Goal: Information Seeking & Learning: Learn about a topic

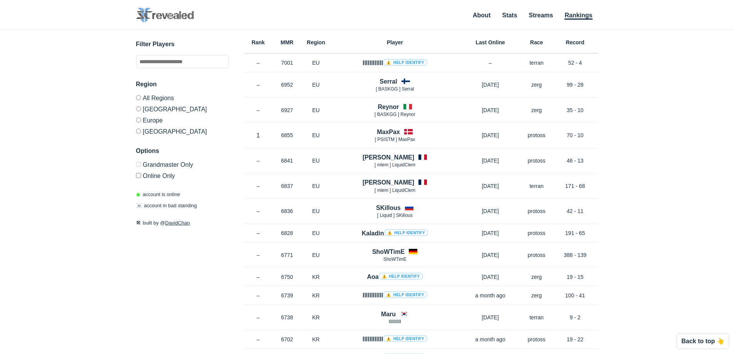
click at [619, 65] on div "✕ Filter Players Region All Regions [GEOGRAPHIC_DATA] [GEOGRAPHIC_DATA] [GEOGRA…" at bounding box center [367, 182] width 719 height 305
click at [666, 119] on div "✕ Filter Players Region All Regions [GEOGRAPHIC_DATA] [GEOGRAPHIC_DATA] [GEOGRA…" at bounding box center [367, 182] width 719 height 305
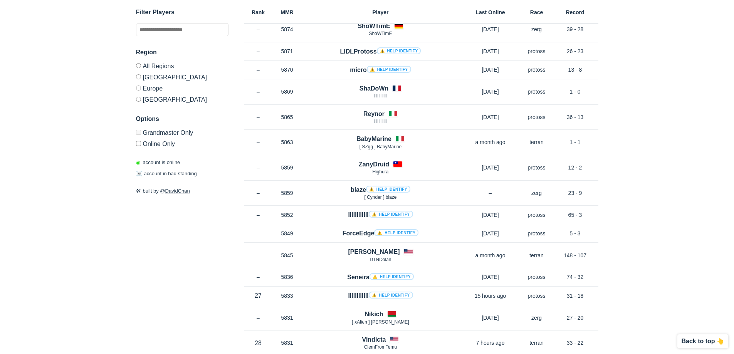
scroll to position [2162, 0]
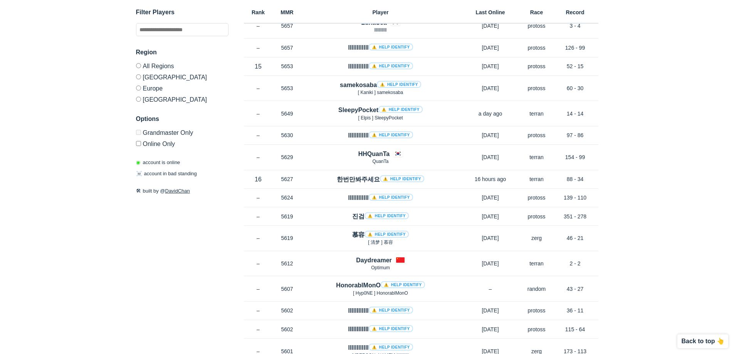
click at [141, 69] on label "All Regions" at bounding box center [182, 67] width 93 height 8
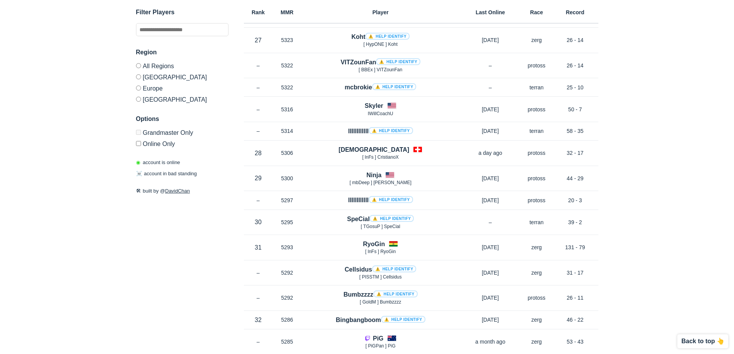
scroll to position [3088, 0]
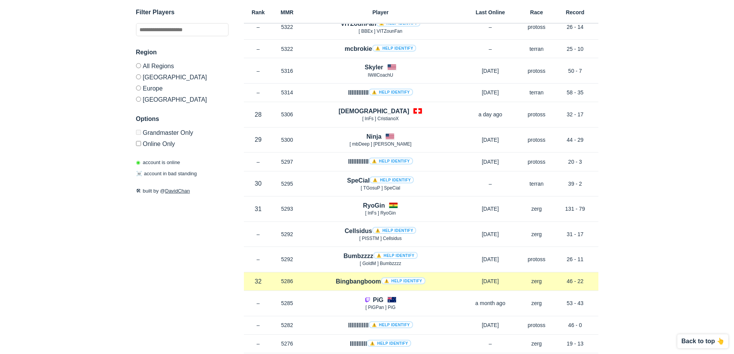
drag, startPoint x: 568, startPoint y: 283, endPoint x: 584, endPoint y: 282, distance: 16.2
click at [584, 282] on p "46 - 22" at bounding box center [575, 282] width 46 height 8
drag, startPoint x: 584, startPoint y: 282, endPoint x: 569, endPoint y: 282, distance: 15.4
click at [569, 282] on p "46 - 22" at bounding box center [575, 282] width 46 height 8
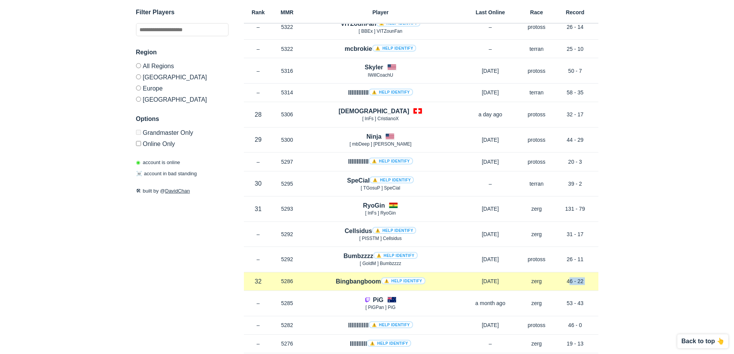
click at [569, 282] on p "46 - 22" at bounding box center [575, 282] width 46 height 8
drag, startPoint x: 569, startPoint y: 282, endPoint x: 575, endPoint y: 282, distance: 6.2
click at [575, 282] on p "46 - 22" at bounding box center [575, 282] width 46 height 8
click at [585, 280] on p "46 - 22" at bounding box center [575, 282] width 46 height 8
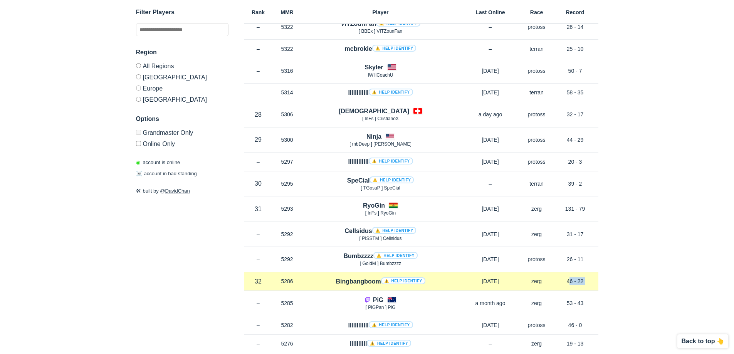
drag, startPoint x: 585, startPoint y: 280, endPoint x: 565, endPoint y: 282, distance: 20.2
click at [565, 282] on p "46 - 22" at bounding box center [575, 282] width 46 height 8
drag, startPoint x: 567, startPoint y: 280, endPoint x: 586, endPoint y: 279, distance: 18.9
click at [586, 279] on p "46 - 22" at bounding box center [575, 282] width 46 height 8
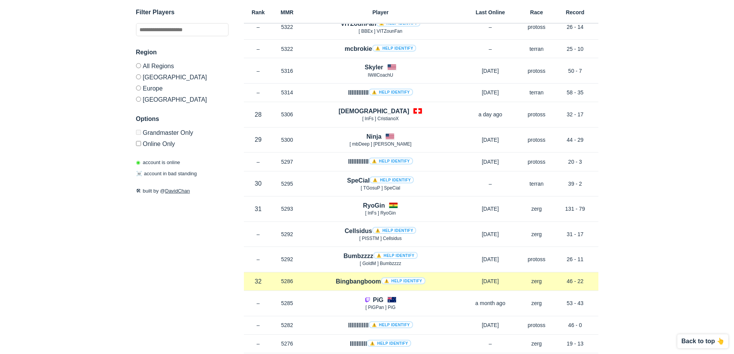
click at [586, 279] on p "46 - 22" at bounding box center [575, 282] width 46 height 8
drag, startPoint x: 586, startPoint y: 279, endPoint x: 568, endPoint y: 282, distance: 18.4
click at [568, 282] on p "46 - 22" at bounding box center [575, 282] width 46 height 8
drag, startPoint x: 568, startPoint y: 282, endPoint x: 581, endPoint y: 282, distance: 13.1
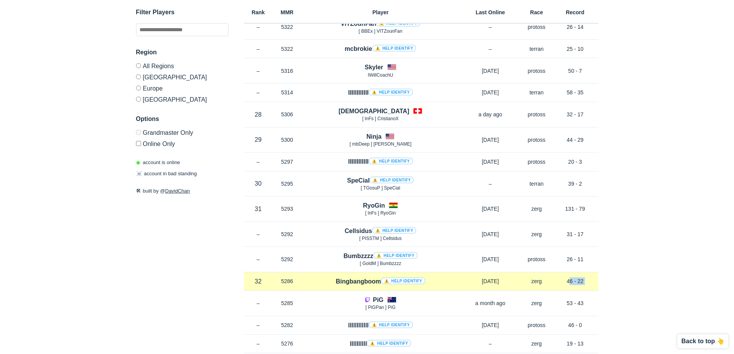
click at [581, 282] on p "46 - 22" at bounding box center [575, 282] width 46 height 8
drag, startPoint x: 581, startPoint y: 282, endPoint x: 567, endPoint y: 281, distance: 14.3
click at [567, 281] on p "46 - 22" at bounding box center [575, 282] width 46 height 8
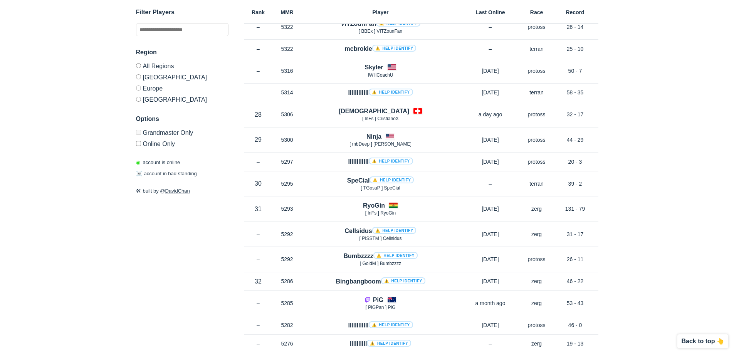
scroll to position [3126, 0]
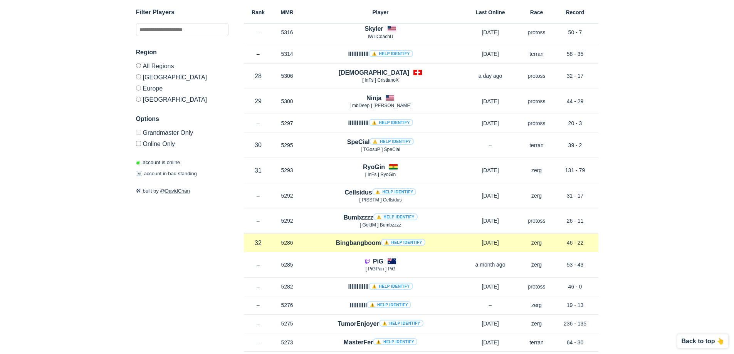
click at [244, 239] on p "32 in NA" at bounding box center [258, 243] width 29 height 9
